Goal: Download file/media

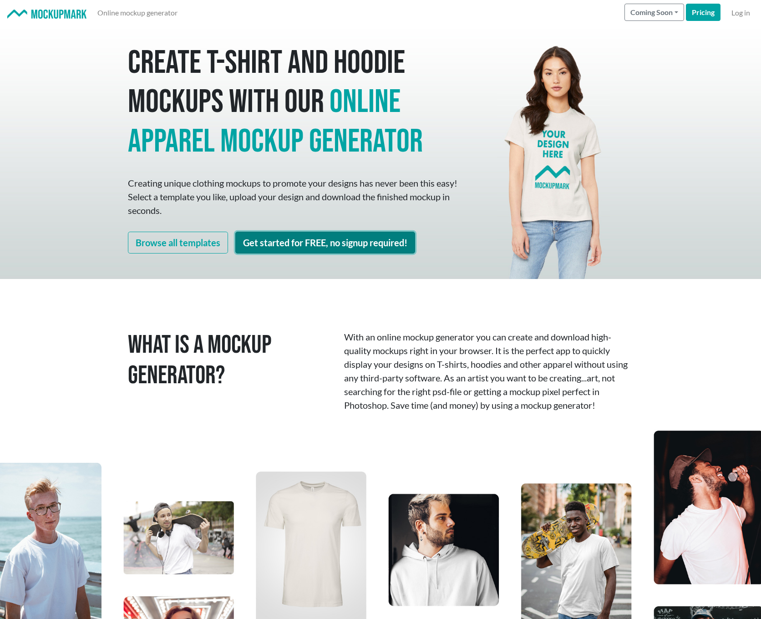
click at [343, 246] on link "Get started for FREE, no signup required!" at bounding box center [325, 243] width 180 height 22
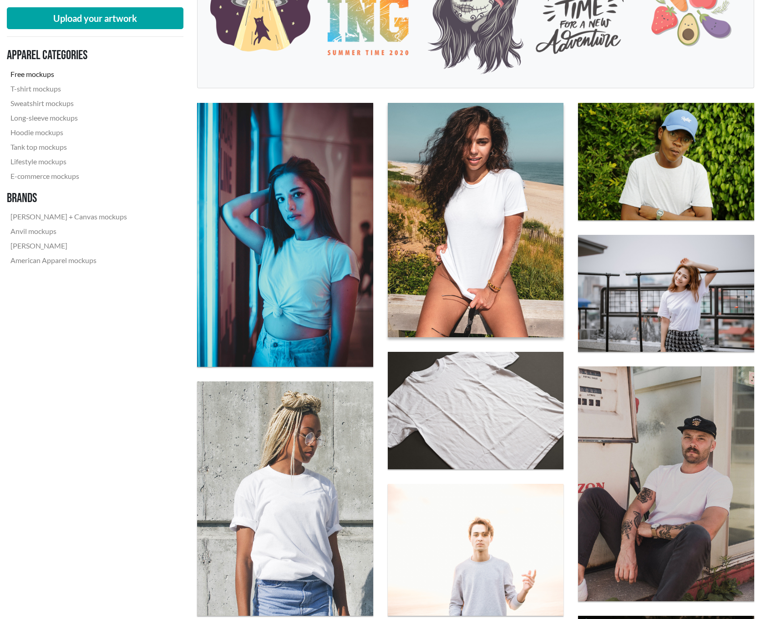
scroll to position [224, 0]
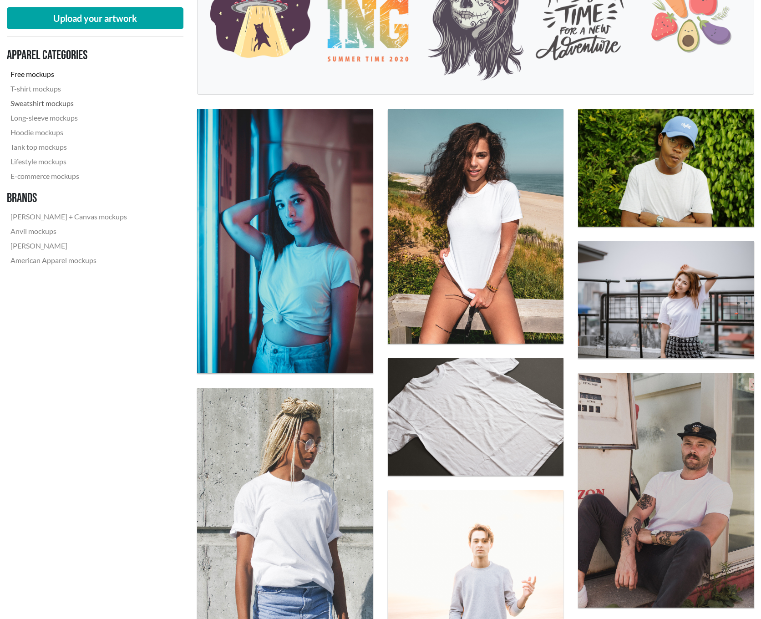
click at [25, 104] on link "Sweatshirt mockups" at bounding box center [69, 103] width 124 height 15
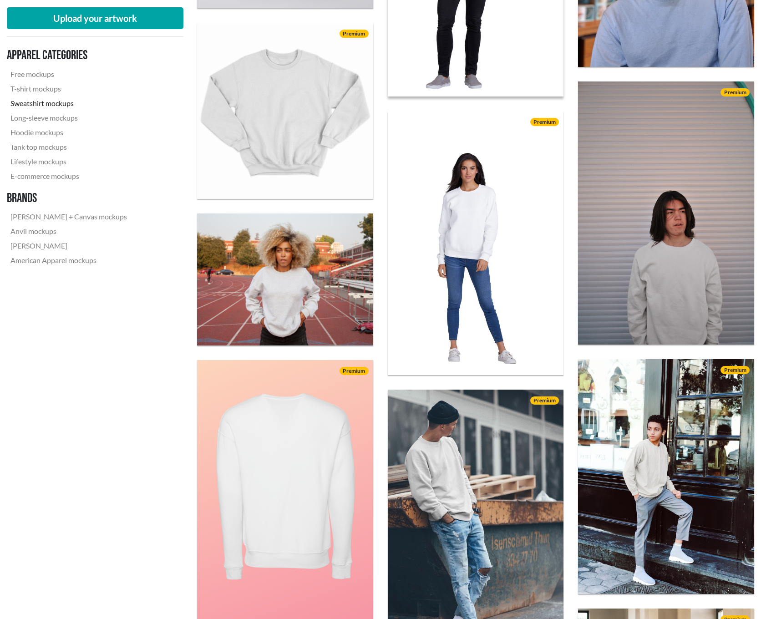
scroll to position [499, 0]
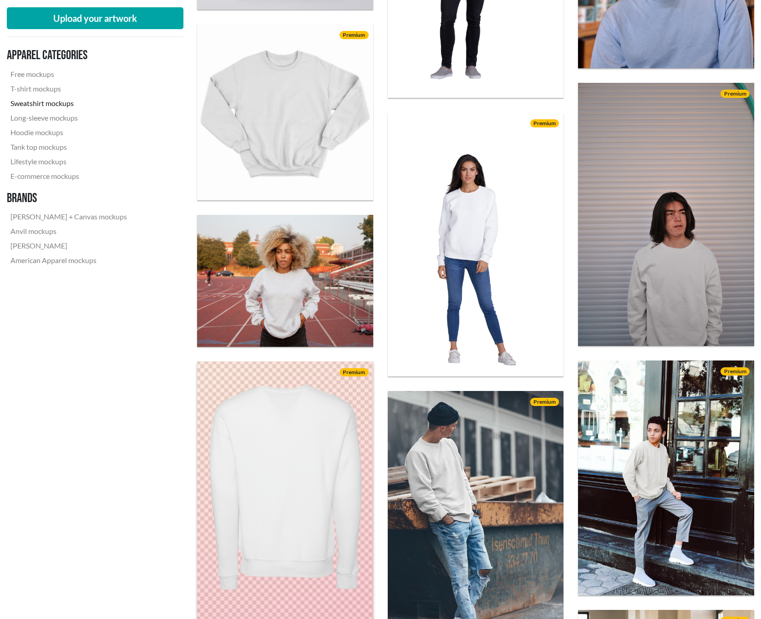
click at [224, 459] on img at bounding box center [284, 493] width 193 height 290
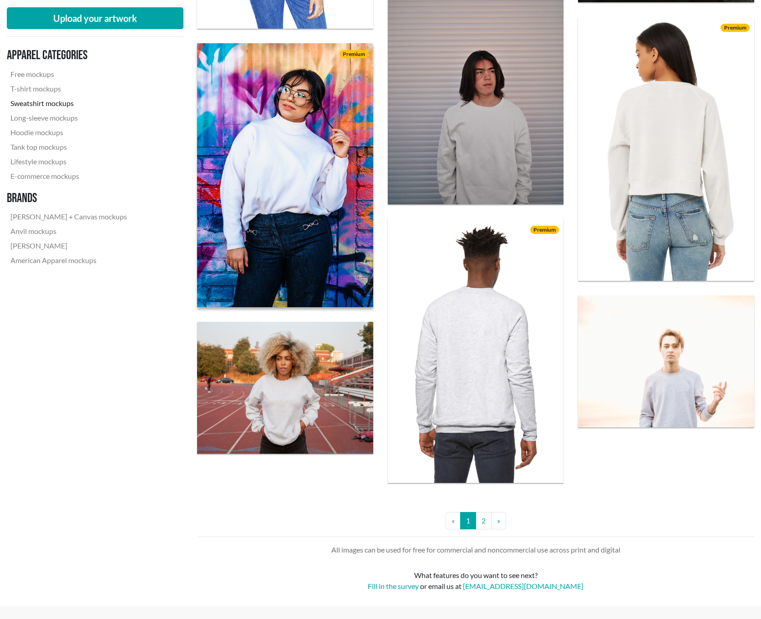
scroll to position [1899, 0]
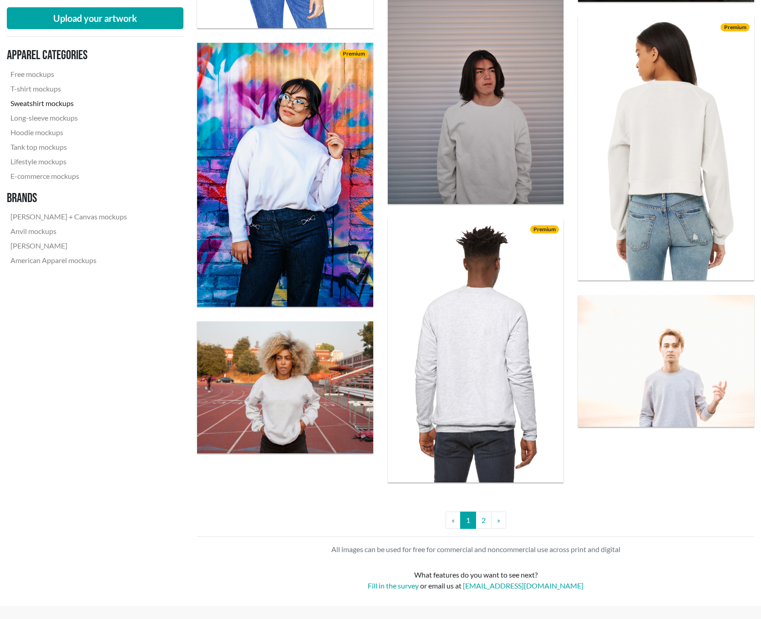
click at [344, 363] on img at bounding box center [285, 387] width 176 height 132
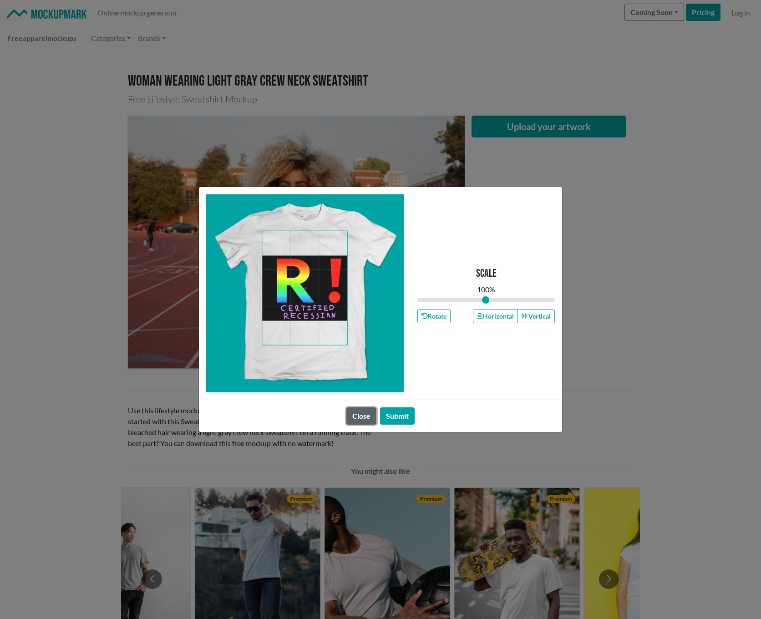
click at [364, 419] on button "Close" at bounding box center [361, 415] width 30 height 17
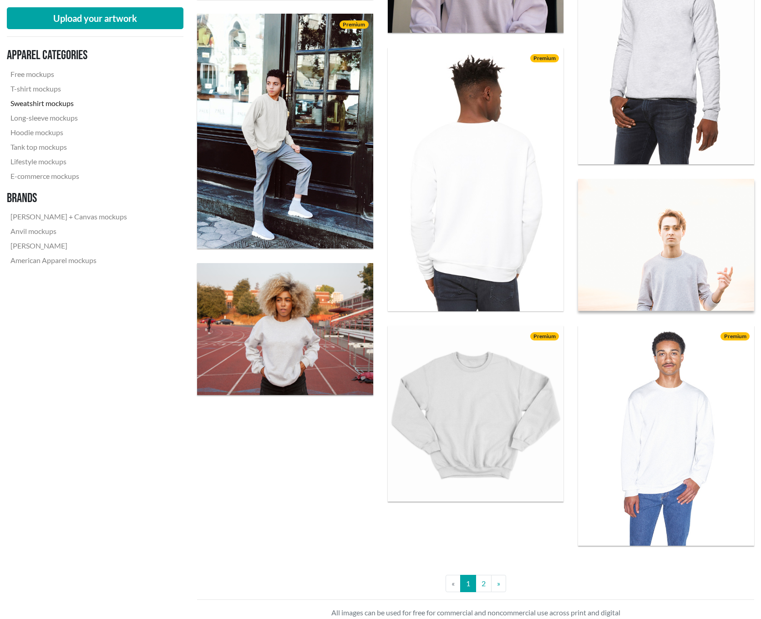
scroll to position [2018, 0]
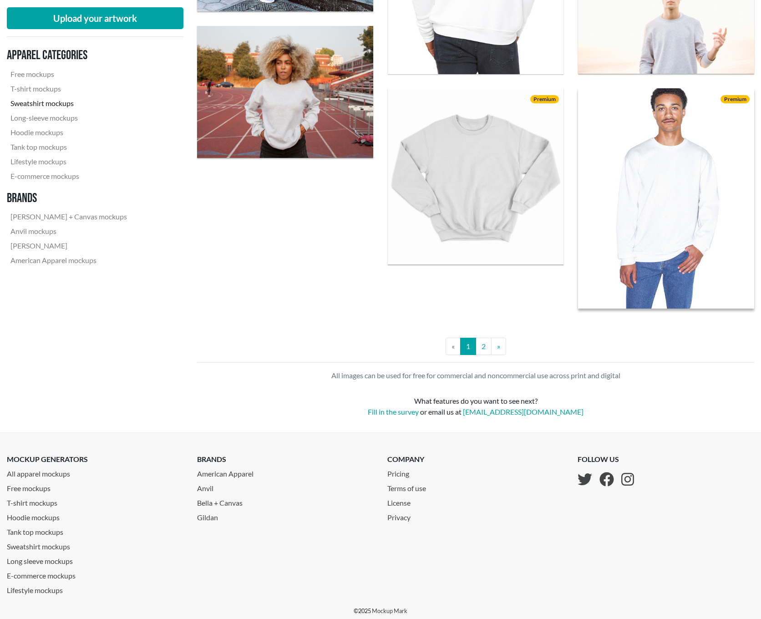
click at [672, 222] on img at bounding box center [665, 198] width 193 height 242
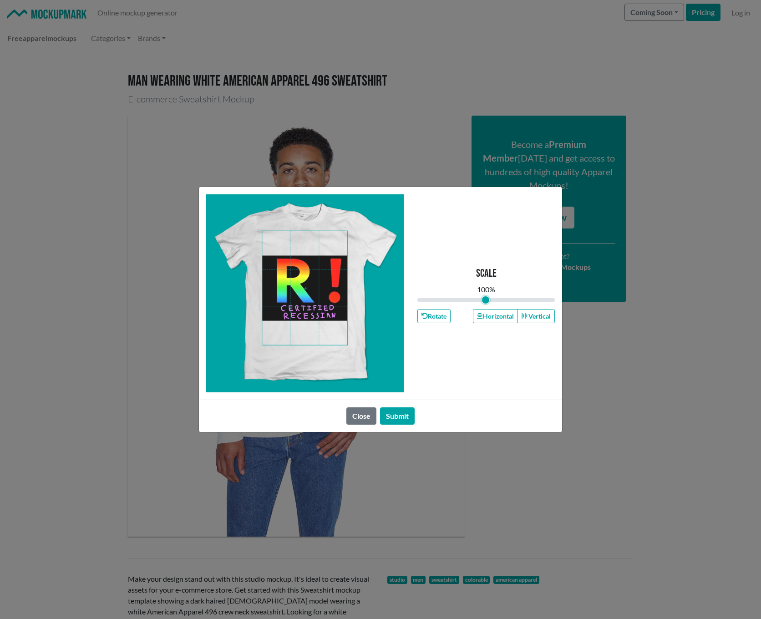
type input "1"
click at [486, 299] on input "range" at bounding box center [485, 300] width 137 height 10
click at [396, 417] on button "Submit" at bounding box center [397, 415] width 35 height 17
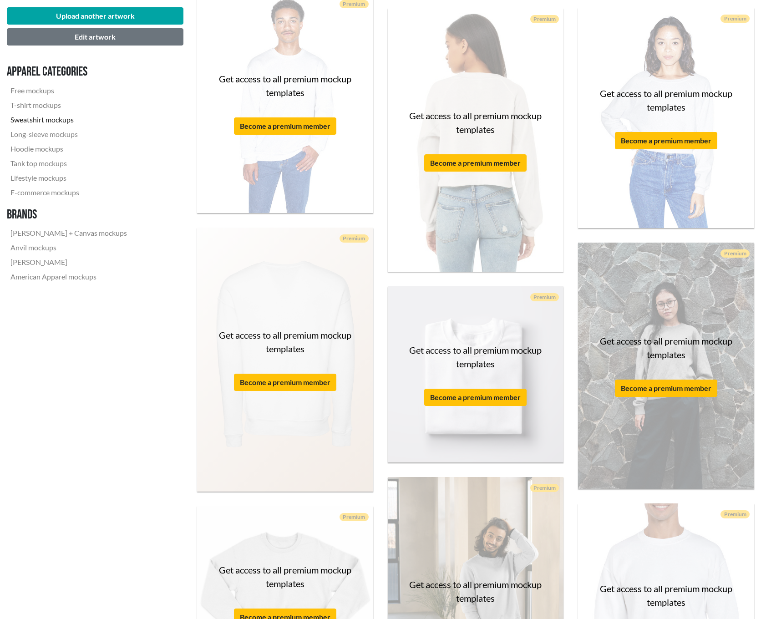
scroll to position [580, 0]
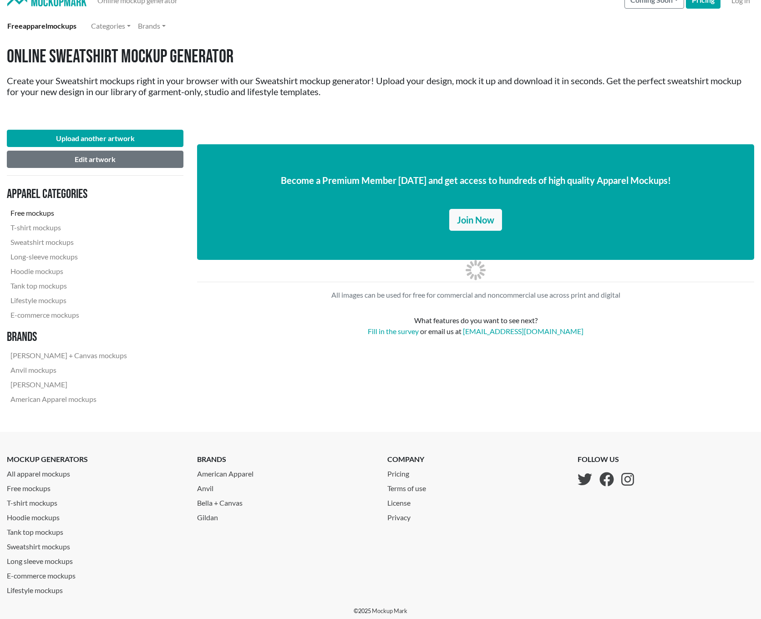
scroll to position [12, 0]
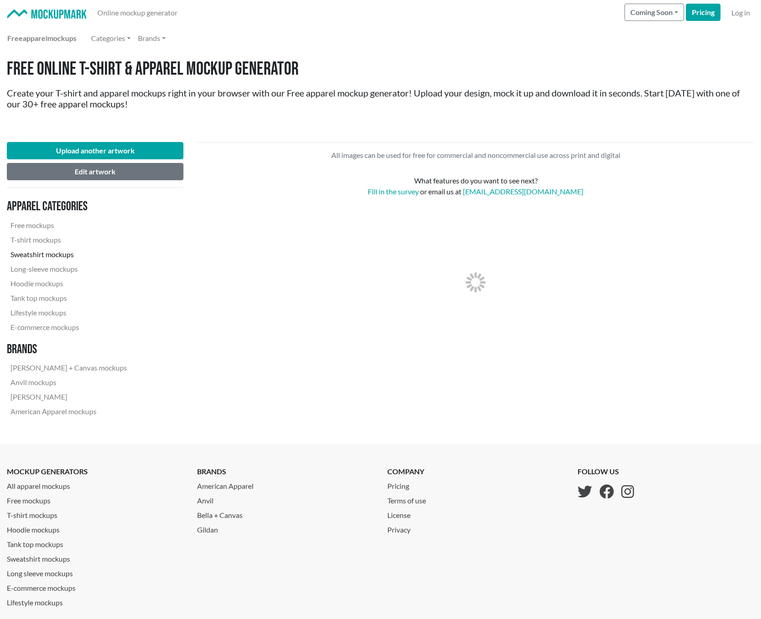
scroll to position [12, 0]
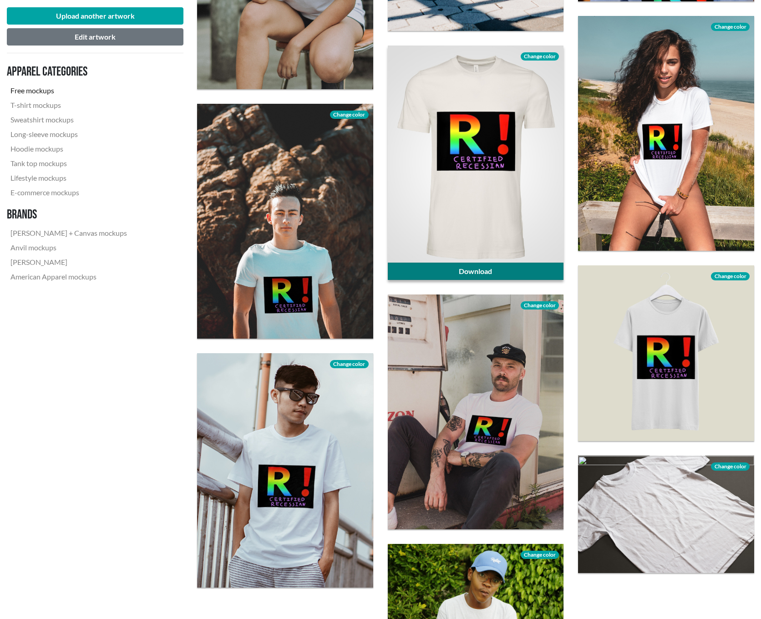
scroll to position [1565, 0]
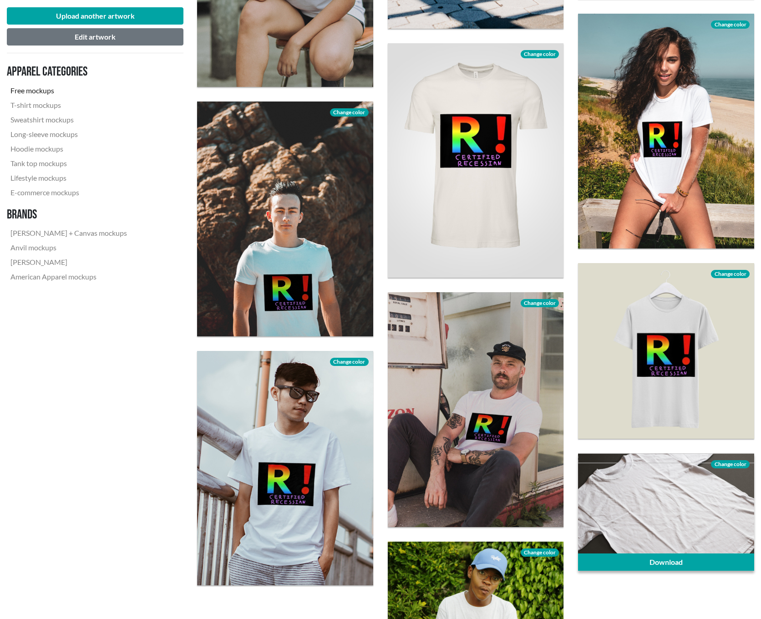
click at [672, 501] on div at bounding box center [666, 511] width 176 height 117
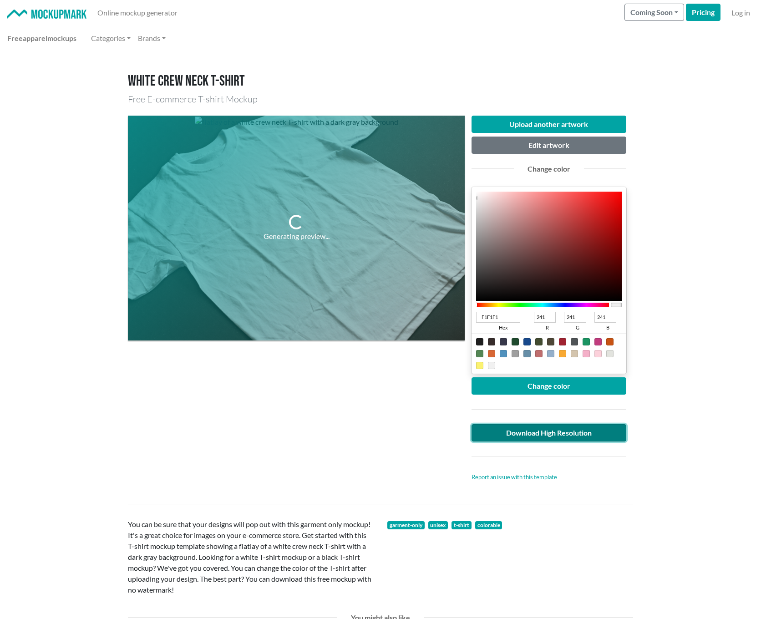
click at [541, 441] on link "Download High Resolution" at bounding box center [548, 432] width 155 height 17
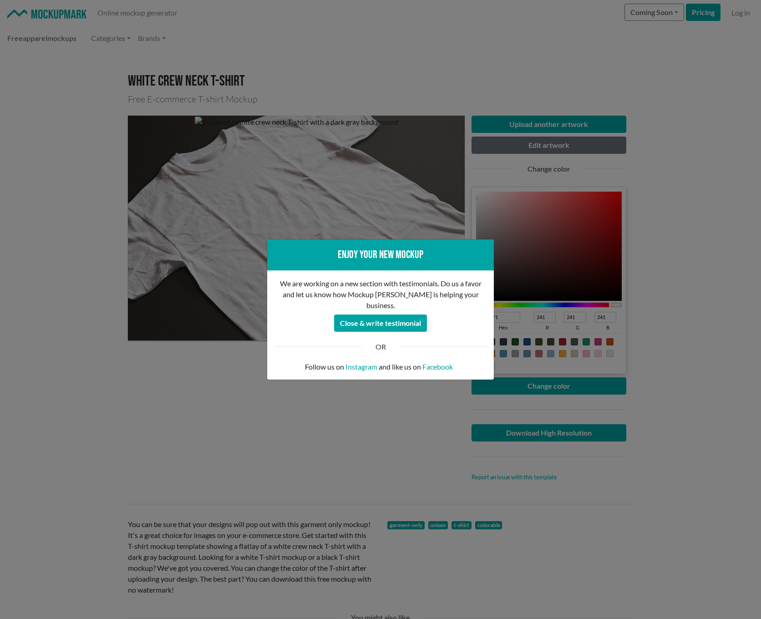
click at [534, 435] on div "Enjoy your new mockup We are working on a new section with testimonials. Do us …" at bounding box center [380, 309] width 761 height 619
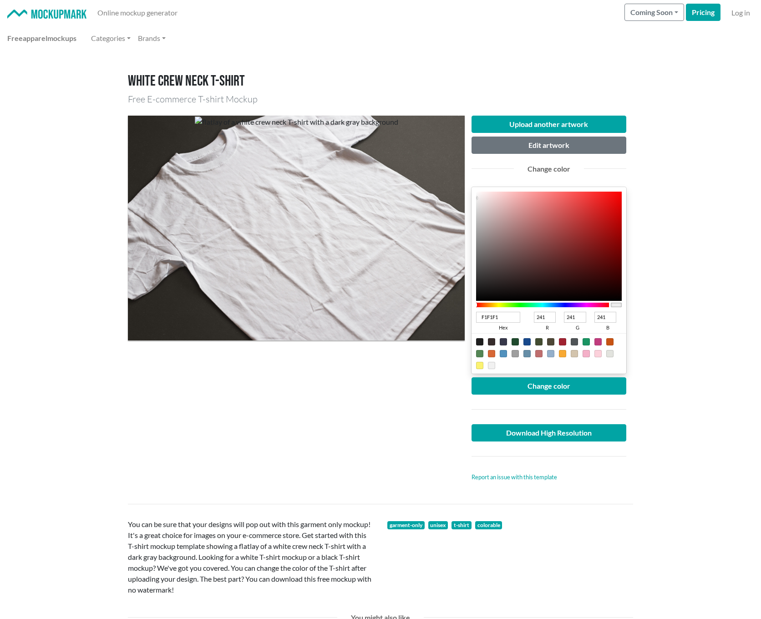
drag, startPoint x: 513, startPoint y: 413, endPoint x: 514, endPoint y: 417, distance: 4.6
click at [513, 413] on div at bounding box center [549, 409] width 168 height 15
click at [522, 432] on link "Download High Resolution" at bounding box center [548, 432] width 155 height 17
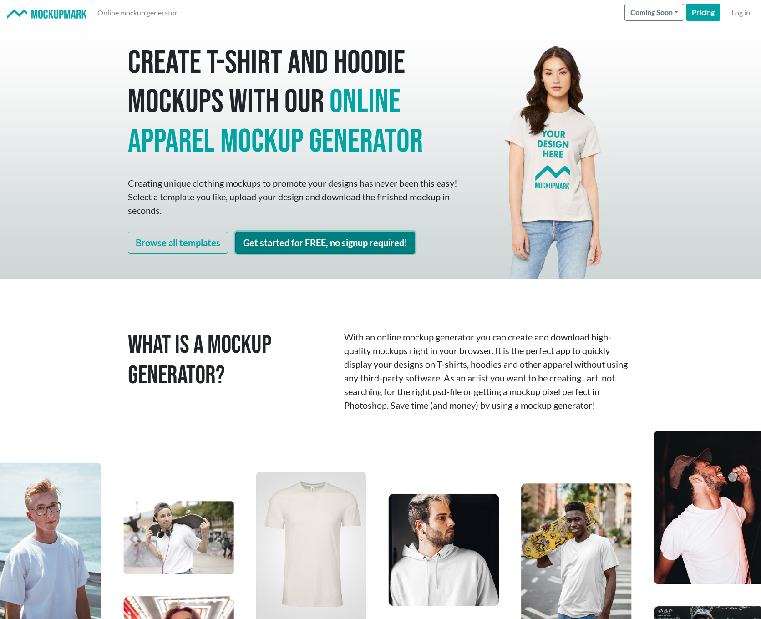
click at [355, 242] on link "Get started for FREE, no signup required!" at bounding box center [325, 243] width 180 height 22
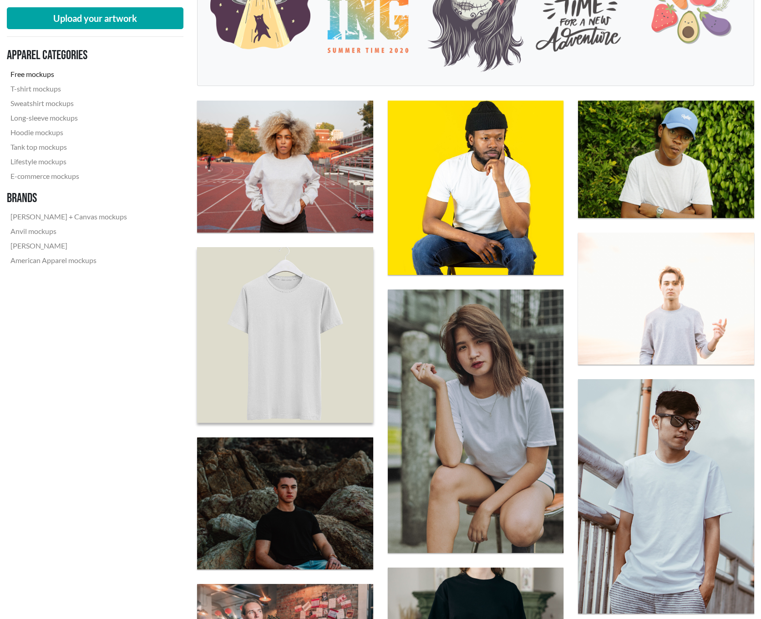
scroll to position [234, 0]
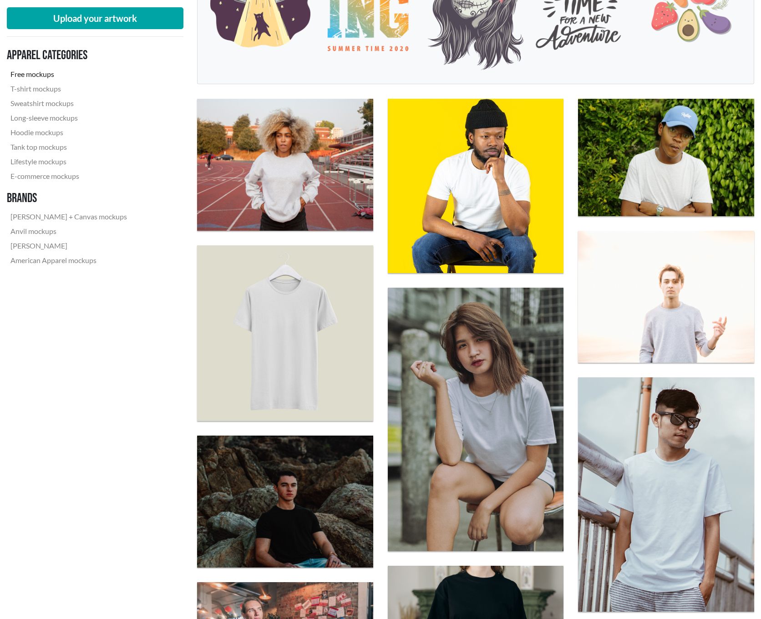
click at [304, 340] on img at bounding box center [285, 333] width 176 height 176
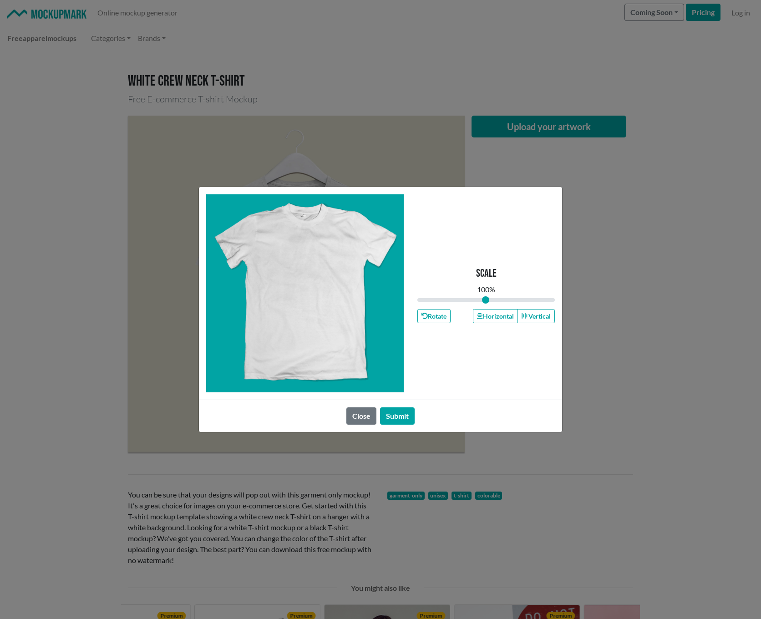
type input "1"
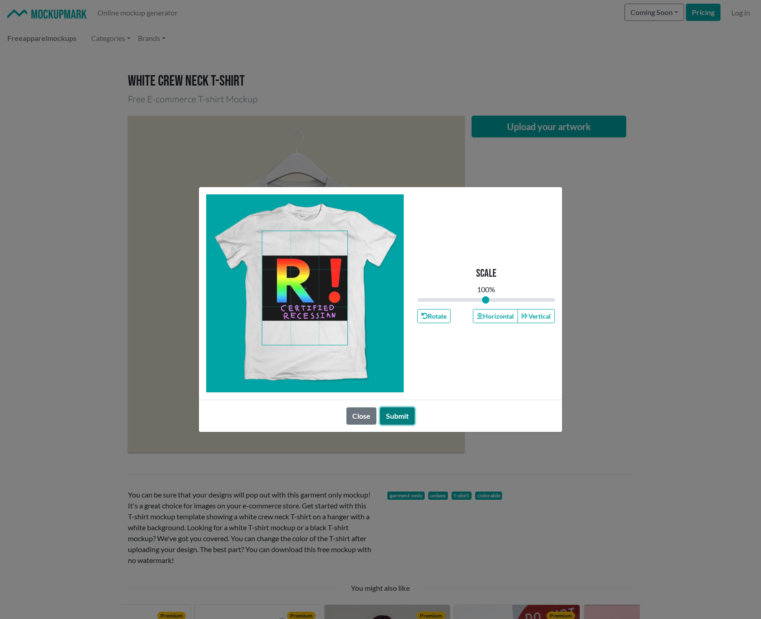
click at [400, 420] on button "Submit" at bounding box center [397, 415] width 35 height 17
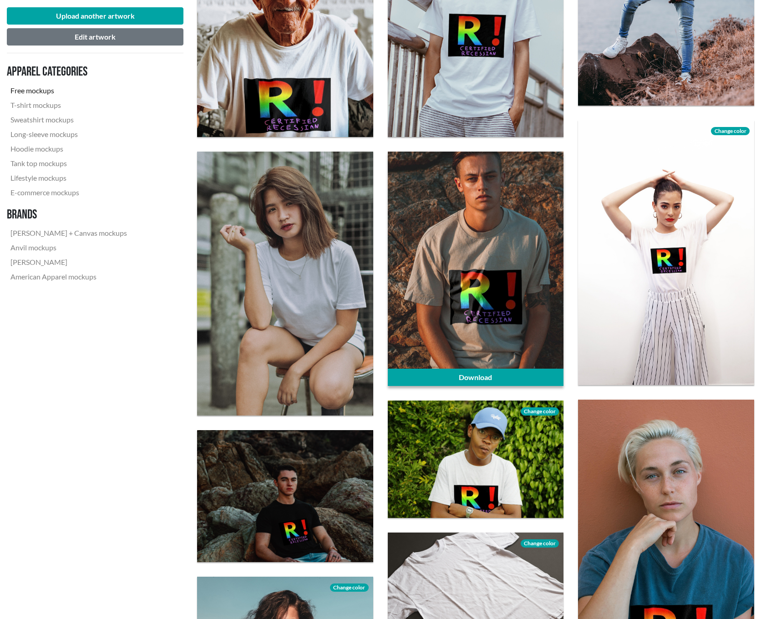
scroll to position [681, 0]
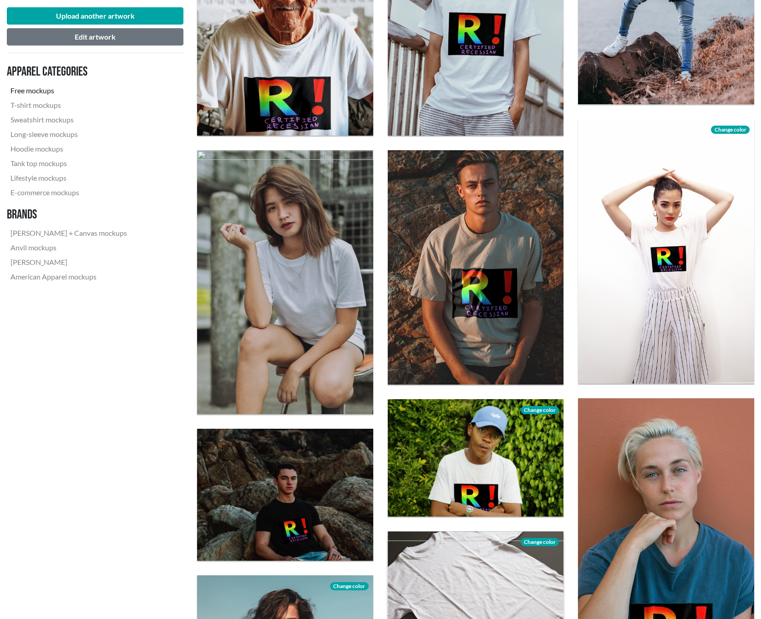
click at [444, 574] on div at bounding box center [476, 589] width 176 height 117
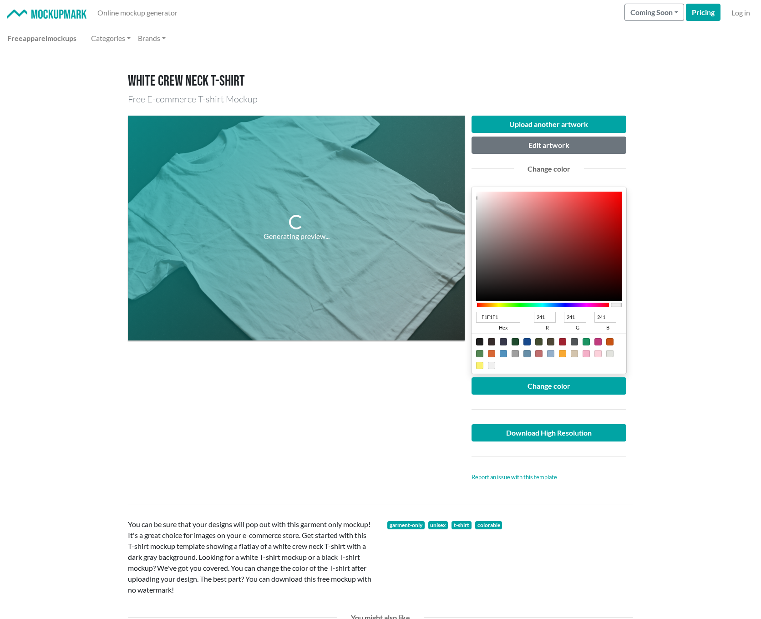
scroll to position [3, 0]
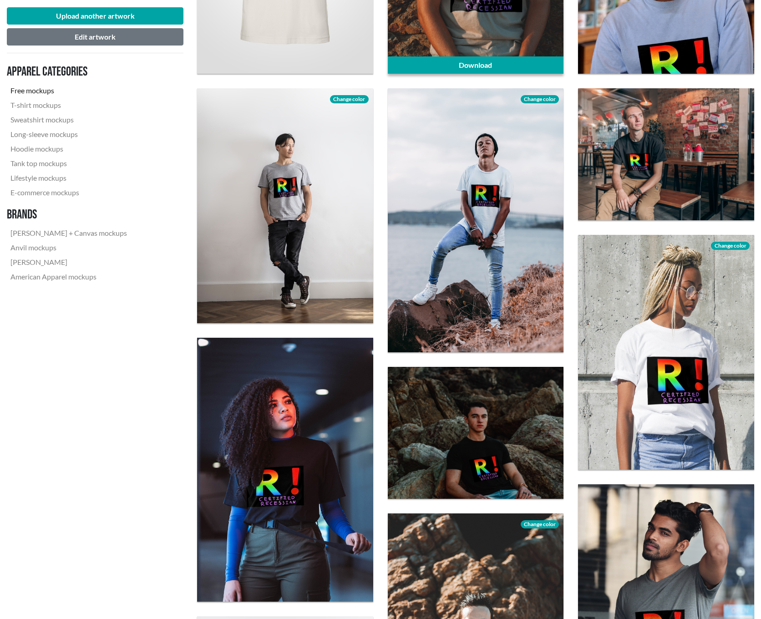
scroll to position [488, 0]
